Goal: Information Seeking & Learning: Learn about a topic

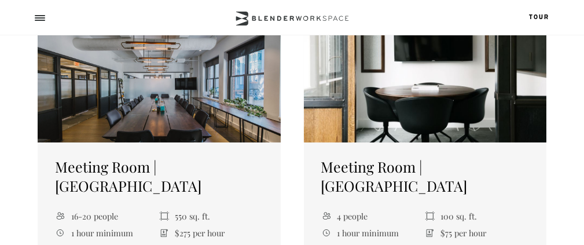
scroll to position [290, 0]
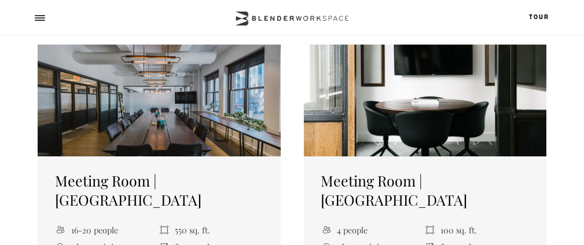
click at [129, 133] on div at bounding box center [159, 101] width 243 height 112
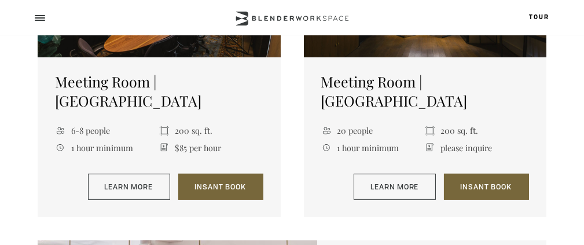
scroll to position [1158, 0]
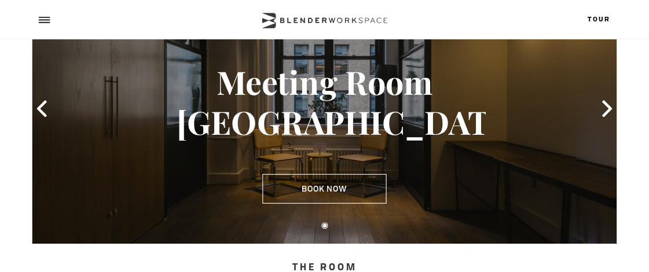
scroll to position [58, 0]
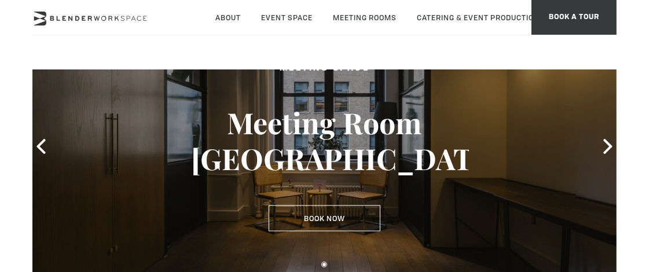
drag, startPoint x: 579, startPoint y: 6, endPoint x: 269, endPoint y: 54, distance: 313.5
click at [269, 54] on header "About Neighborhood Global Collective Journal Event Space The Auditorium Event S…" at bounding box center [324, 34] width 649 height 69
click at [584, 147] on icon at bounding box center [607, 146] width 15 height 15
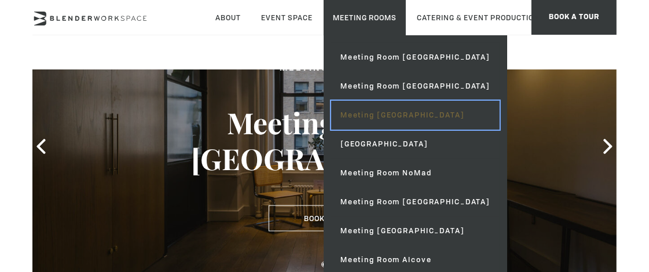
click at [404, 119] on link "Meeting [GEOGRAPHIC_DATA]" at bounding box center [415, 115] width 169 height 29
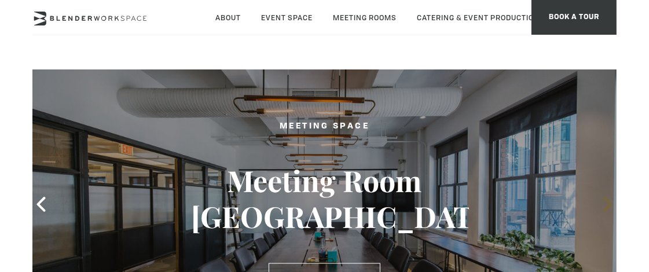
click at [603, 205] on icon at bounding box center [607, 204] width 15 height 15
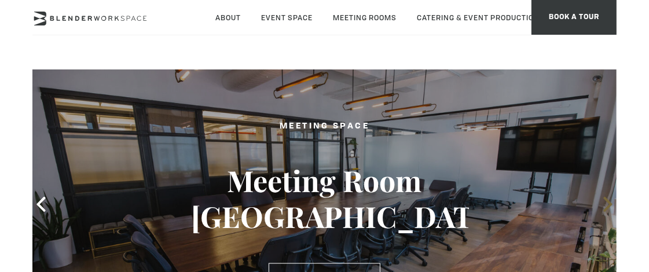
click at [603, 205] on icon at bounding box center [607, 204] width 15 height 15
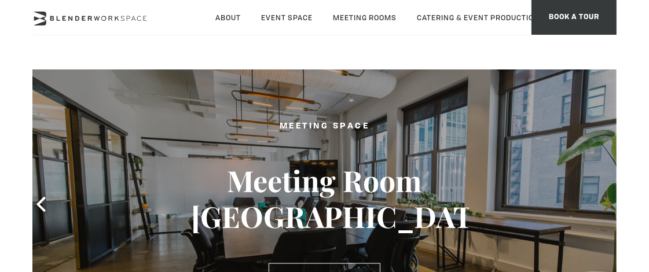
click at [603, 205] on icon at bounding box center [607, 204] width 15 height 15
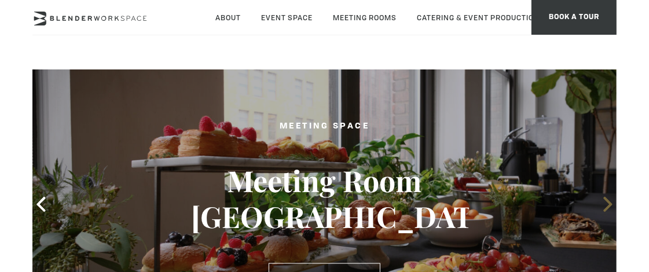
click at [603, 205] on icon at bounding box center [607, 204] width 15 height 15
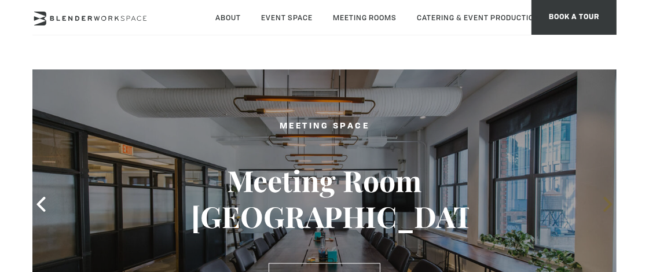
click at [603, 205] on icon at bounding box center [607, 204] width 15 height 15
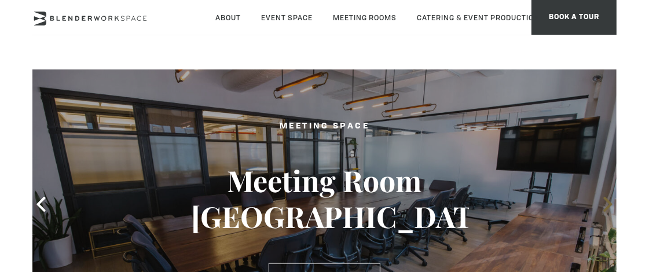
click at [609, 204] on icon at bounding box center [607, 204] width 15 height 15
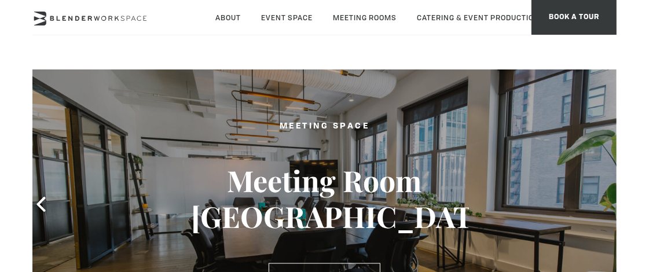
click at [609, 204] on icon at bounding box center [607, 204] width 15 height 15
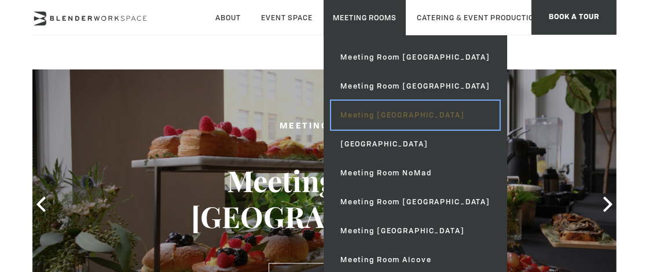
click at [398, 117] on link "Meeting [GEOGRAPHIC_DATA]" at bounding box center [415, 115] width 169 height 29
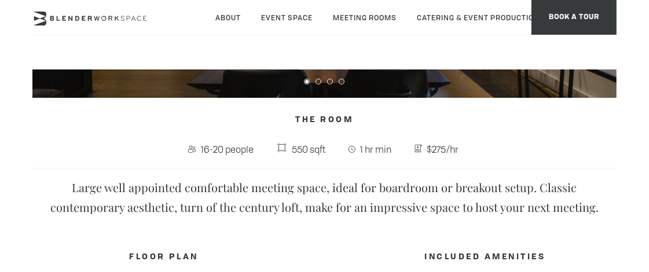
scroll to position [129, 0]
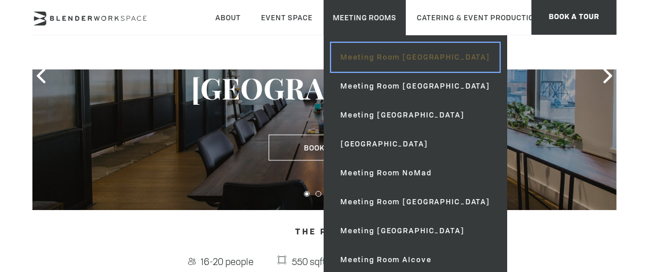
click at [373, 57] on link "Meeting Room [GEOGRAPHIC_DATA]" at bounding box center [415, 57] width 169 height 29
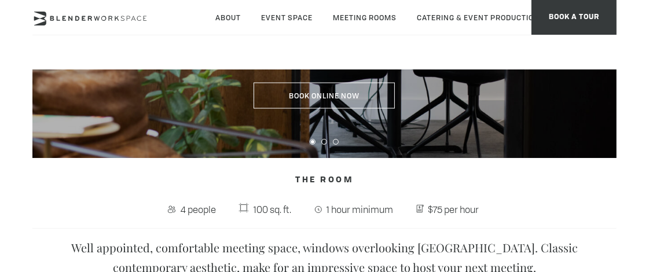
scroll to position [193, 0]
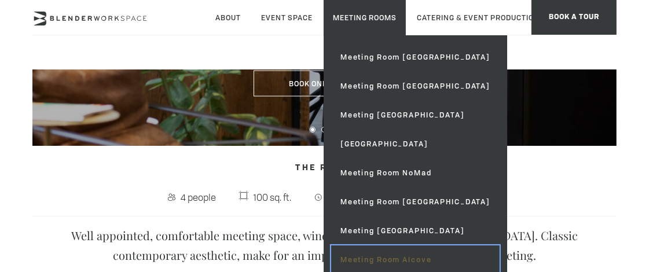
click at [395, 255] on link "Meeting Room Alcove" at bounding box center [415, 260] width 169 height 29
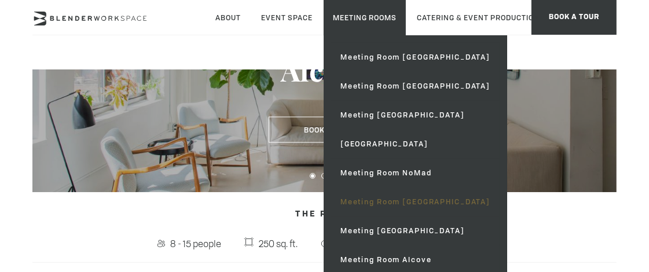
scroll to position [193, 0]
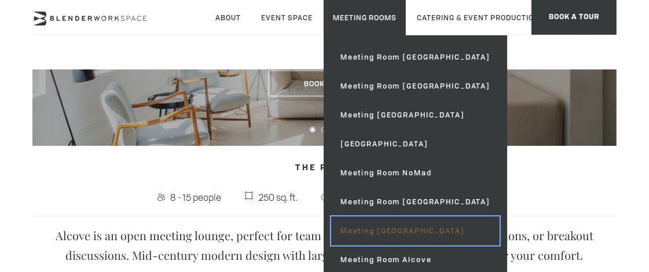
click at [411, 230] on link "Meeting [GEOGRAPHIC_DATA]" at bounding box center [415, 231] width 169 height 29
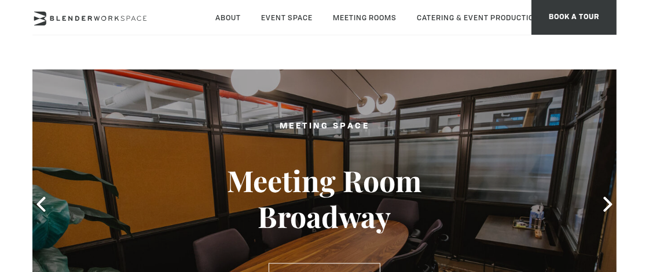
scroll to position [193, 0]
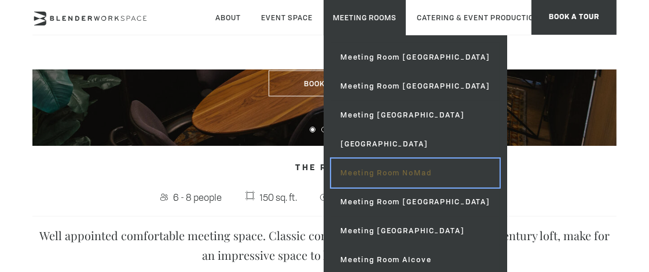
click at [406, 174] on link "Meeting Room NoMad" at bounding box center [415, 173] width 169 height 29
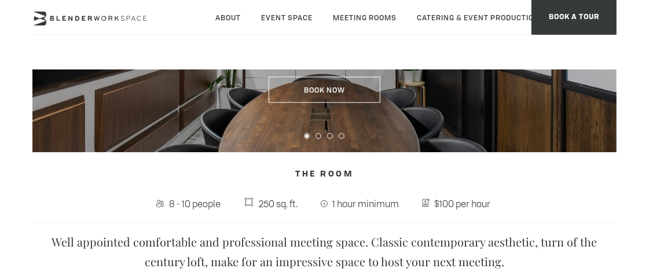
scroll to position [257, 0]
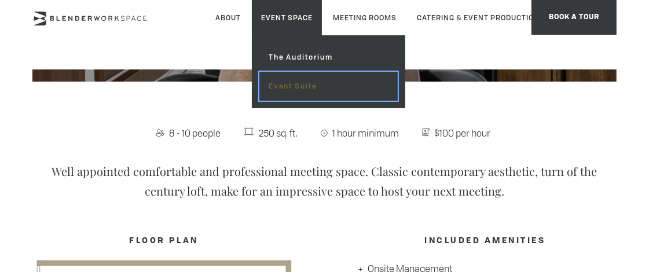
click at [292, 86] on link "Event Suite" at bounding box center [328, 86] width 138 height 29
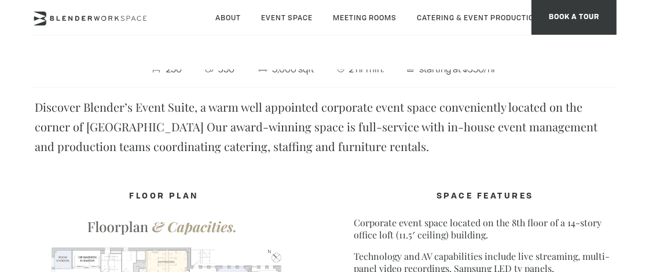
scroll to position [514, 0]
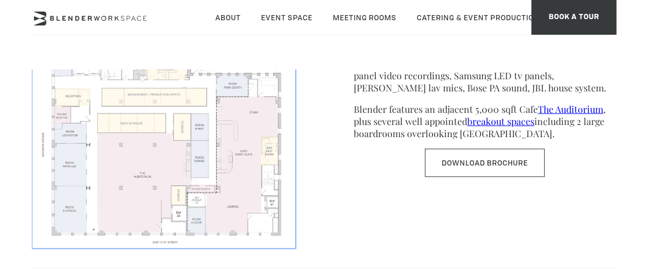
click at [171, 158] on img at bounding box center [163, 133] width 263 height 228
click at [247, 119] on img at bounding box center [163, 133] width 263 height 228
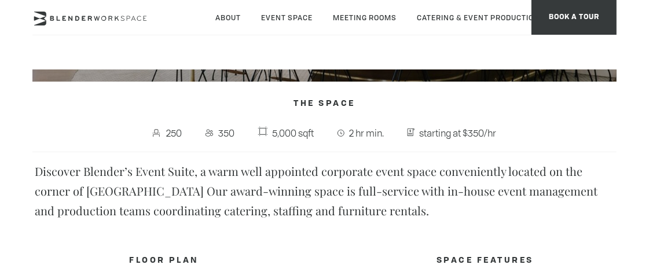
scroll to position [0, 0]
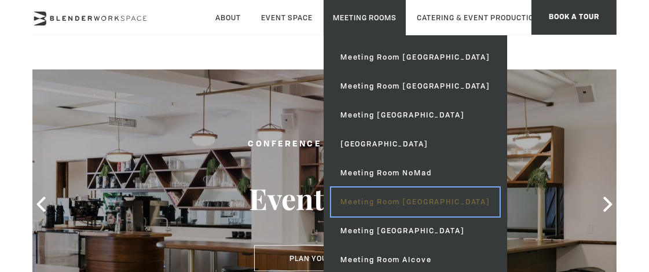
click at [379, 202] on link "Meeting Room [GEOGRAPHIC_DATA]" at bounding box center [415, 202] width 169 height 29
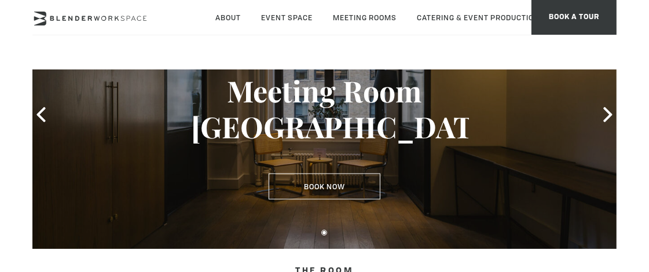
scroll to position [64, 0]
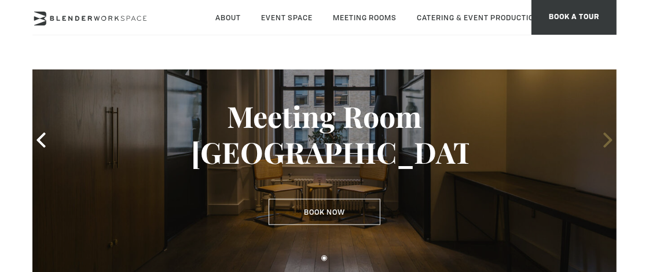
click at [605, 139] on icon at bounding box center [607, 140] width 15 height 15
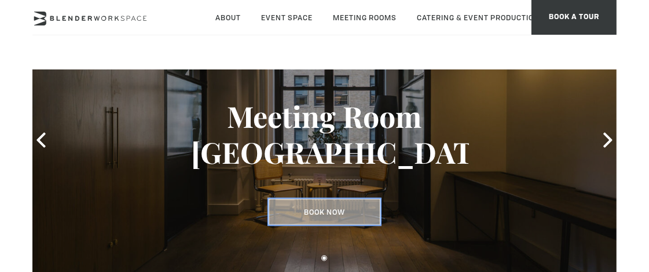
click at [341, 212] on link "Book Now" at bounding box center [325, 212] width 112 height 27
